Goal: Navigation & Orientation: Find specific page/section

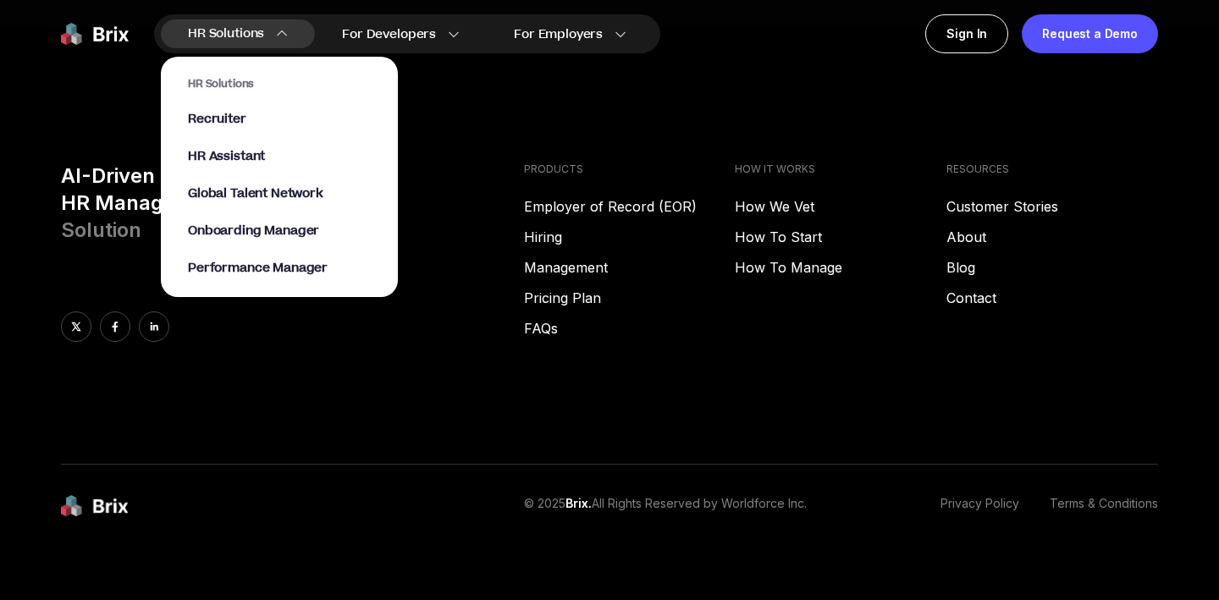
scroll to position [8648, 0]
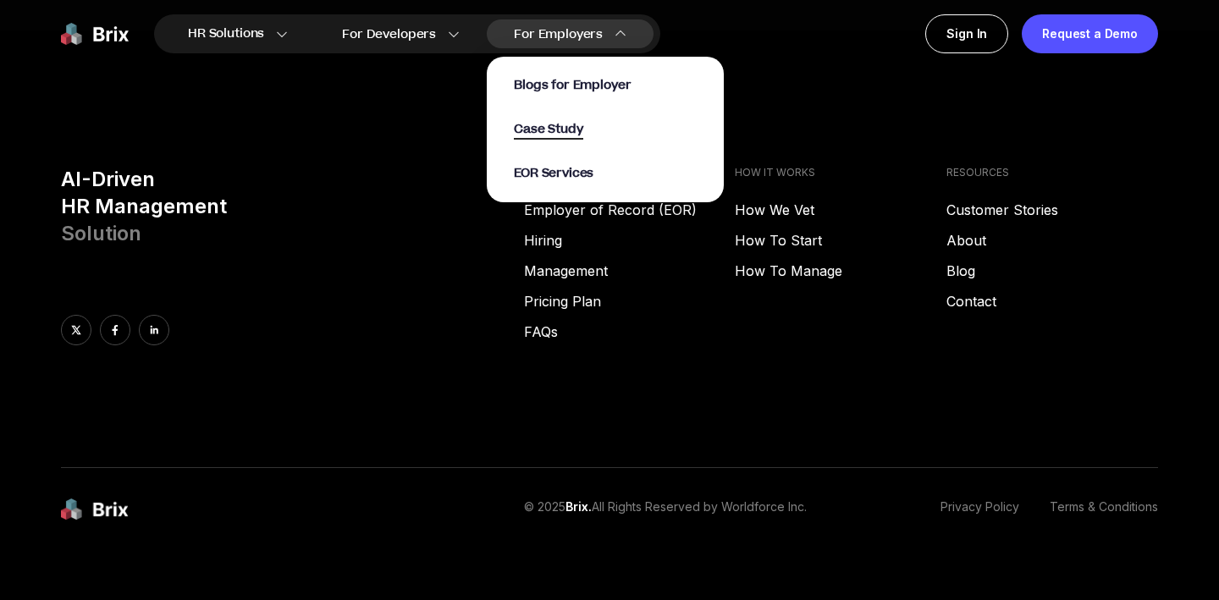
click at [565, 129] on span "Case Study" at bounding box center [548, 129] width 69 height 19
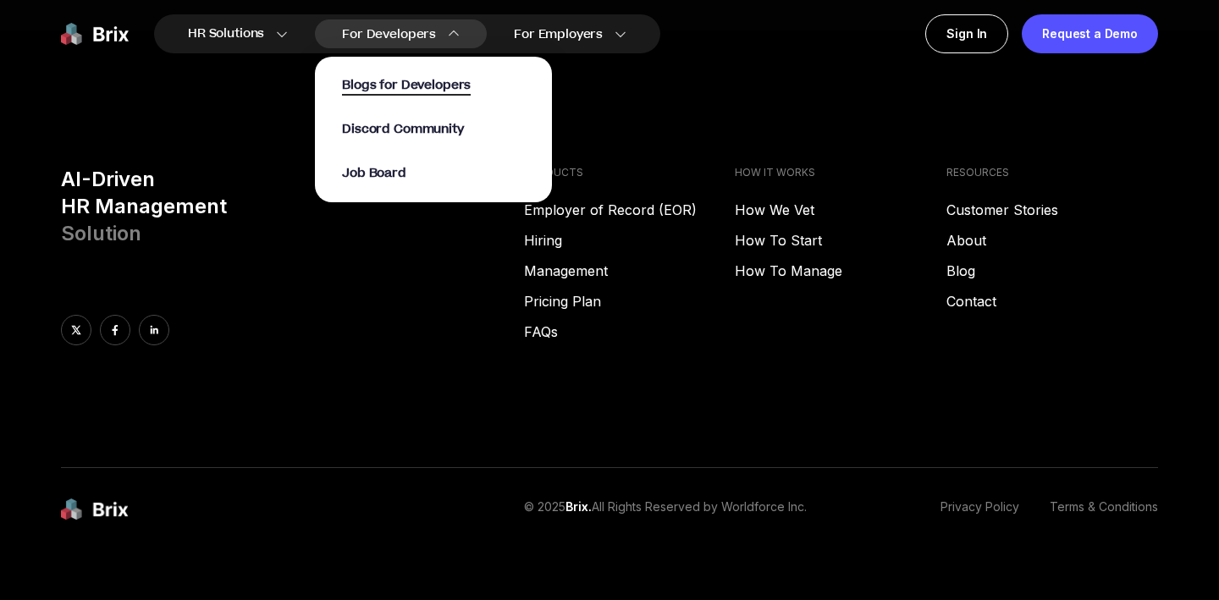
click at [400, 88] on span "Blogs for Developers" at bounding box center [406, 85] width 129 height 19
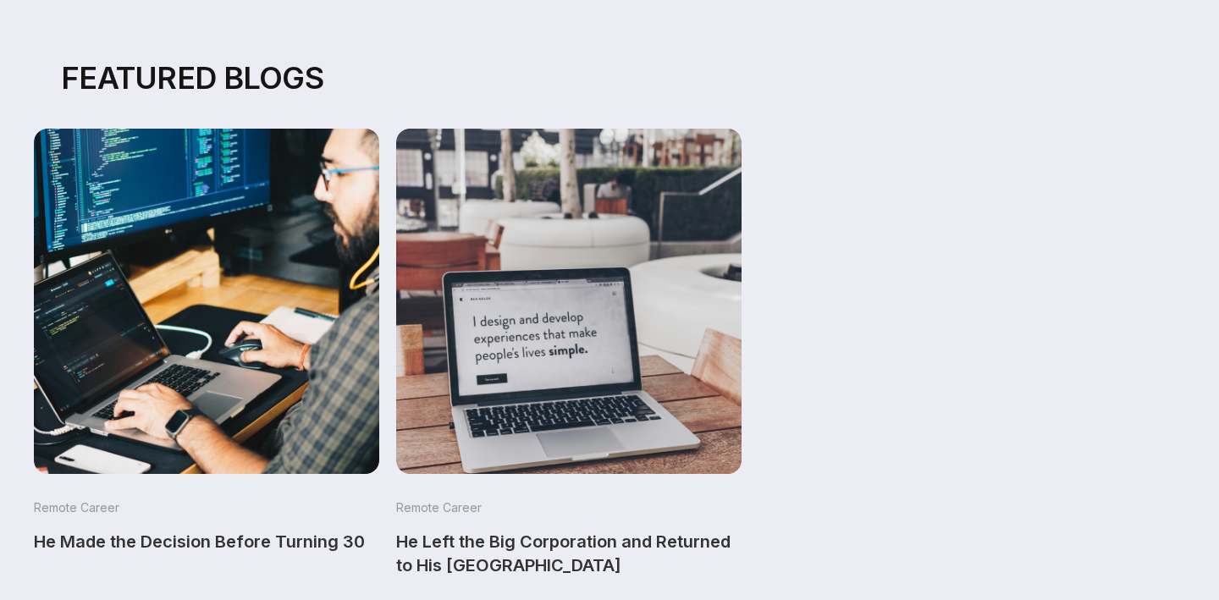
scroll to position [326, 0]
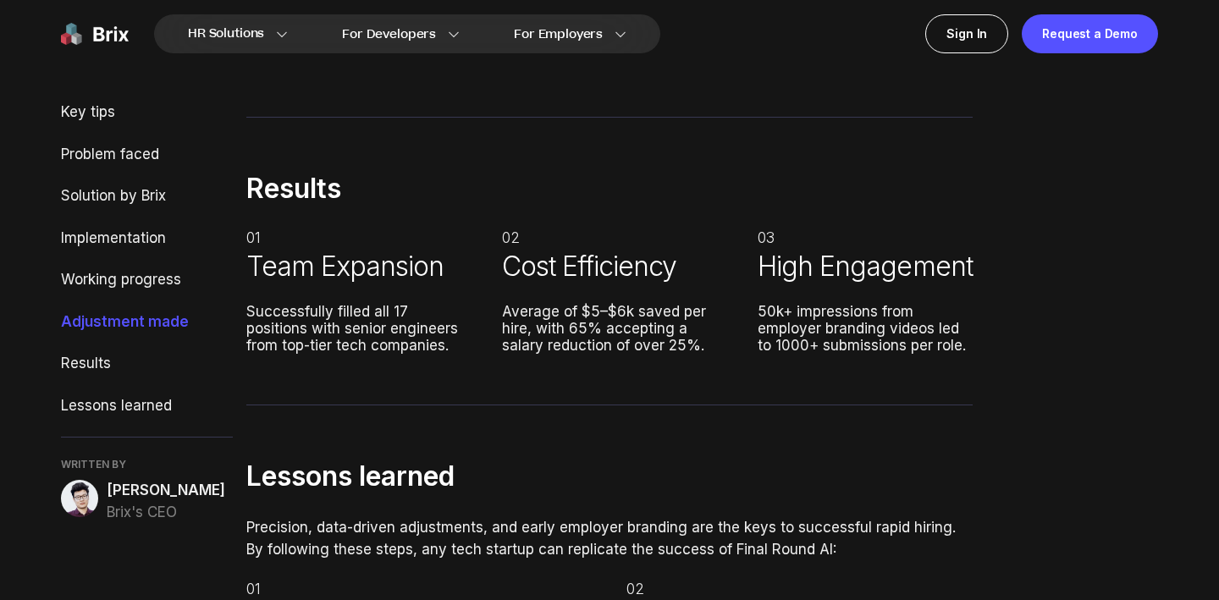
scroll to position [5549, 0]
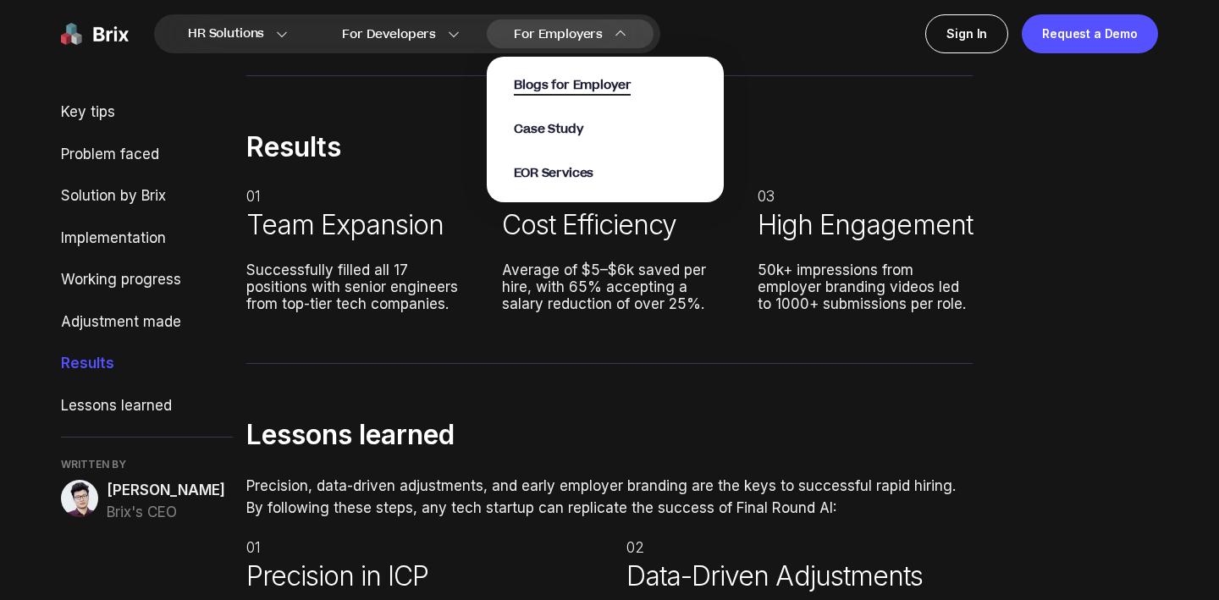
click at [559, 84] on span "Blogs for Employer" at bounding box center [572, 85] width 117 height 19
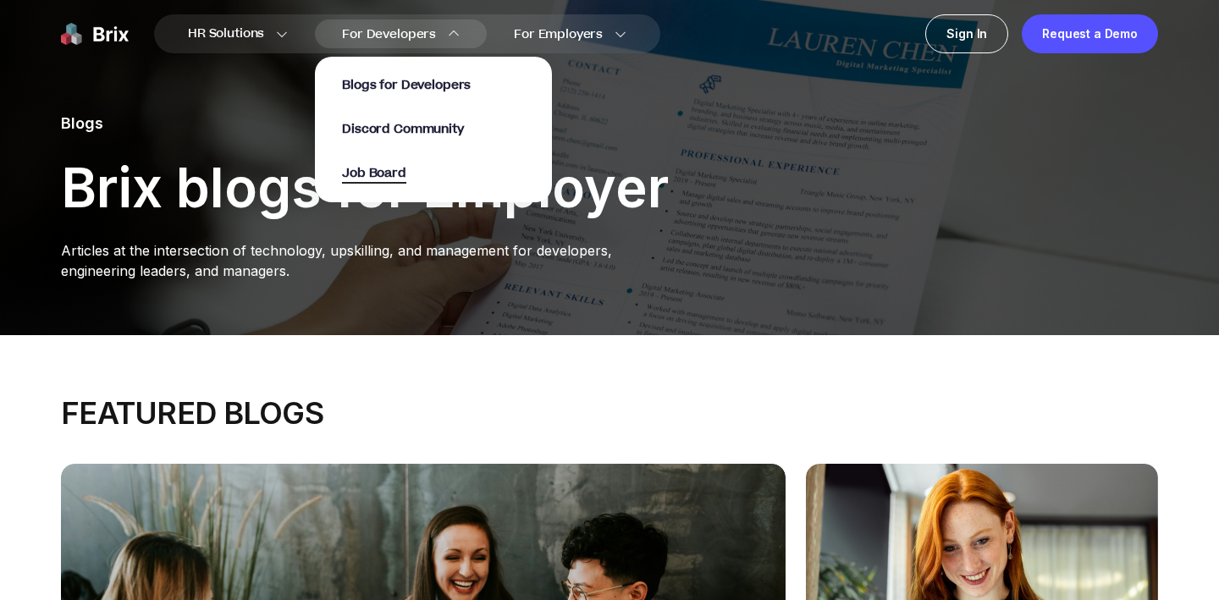
click at [389, 181] on span "Job Board" at bounding box center [374, 173] width 64 height 19
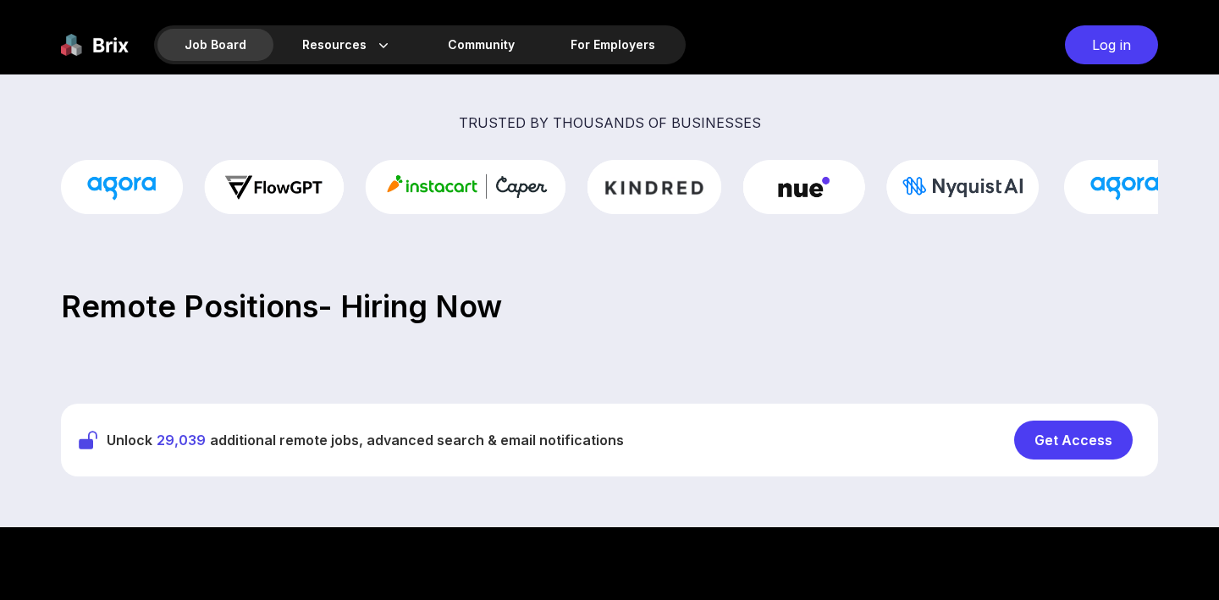
scroll to position [424, 0]
